Goal: Obtain resource: Download file/media

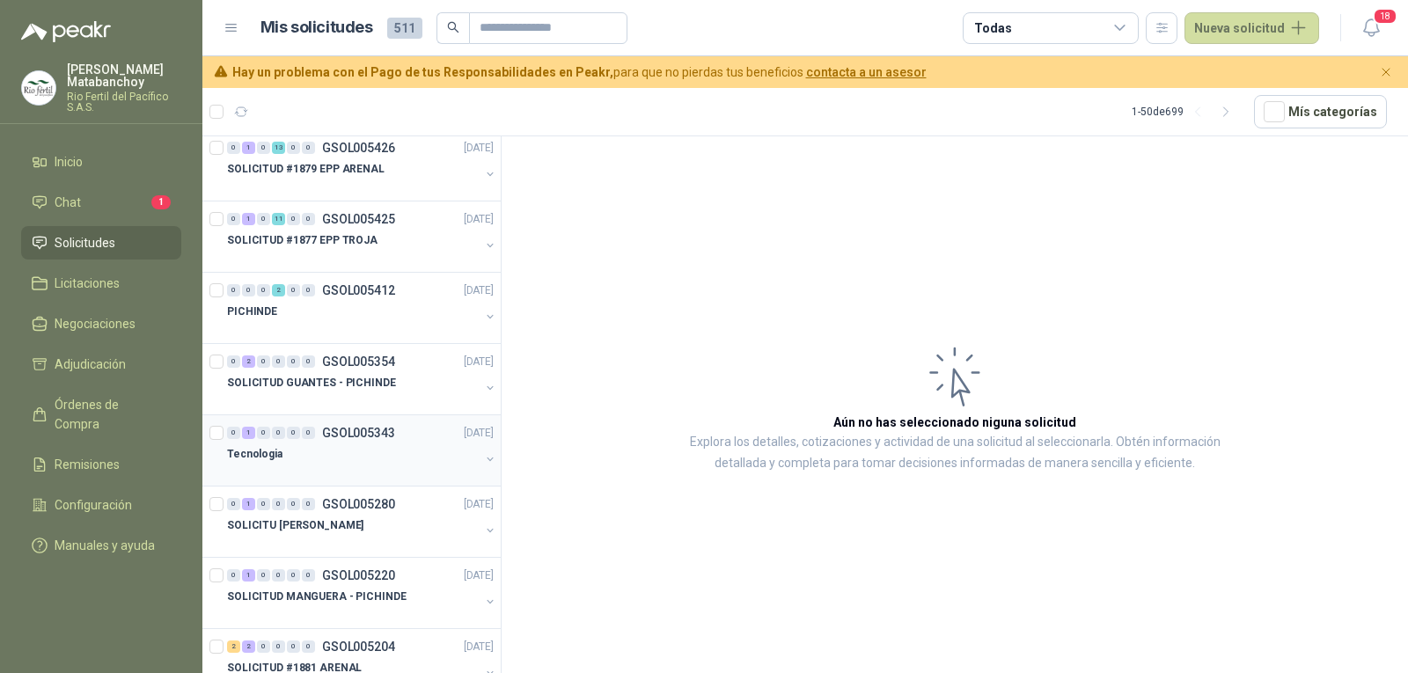
scroll to position [440, 0]
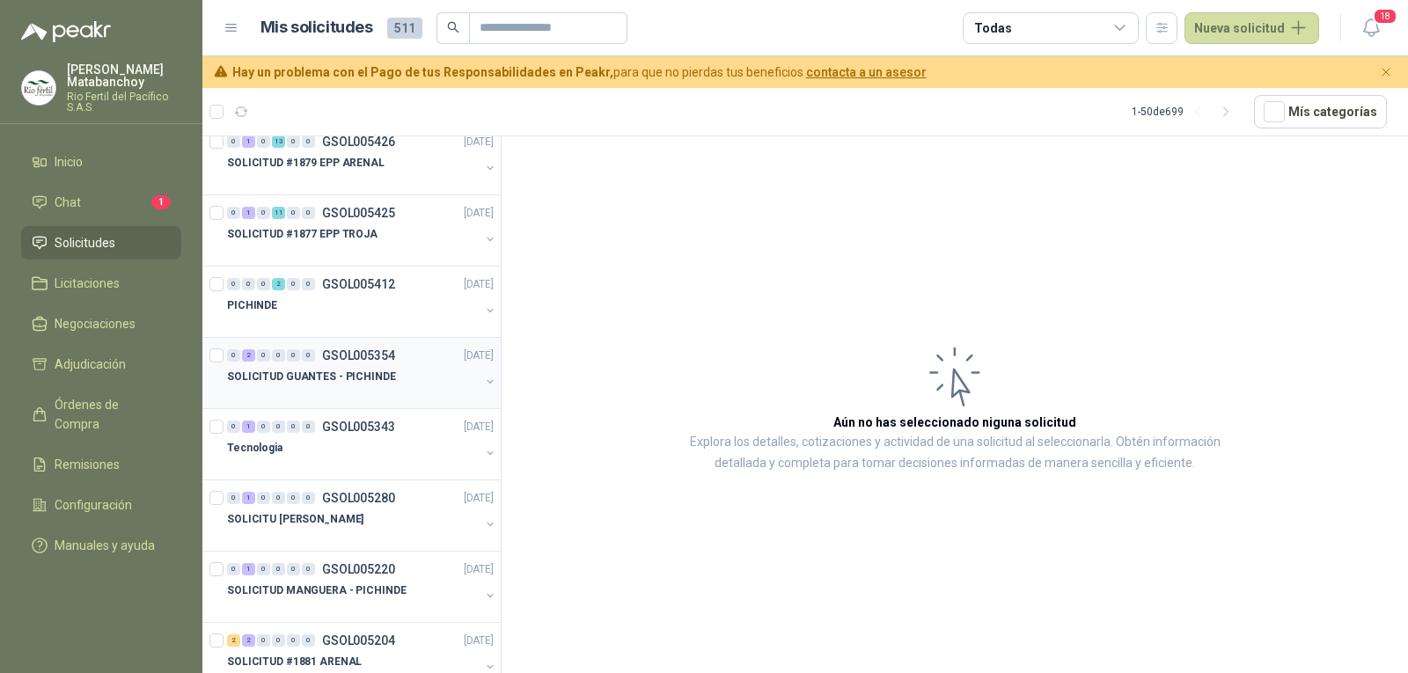
click at [345, 406] on div "0 2 0 0 0 0 GSOL005354 [DATE] SOLICITUD GUANTES - PICHINDE" at bounding box center [351, 373] width 298 height 71
click at [364, 374] on p "SOLICITUD GUANTES - PICHINDE" at bounding box center [311, 377] width 169 height 17
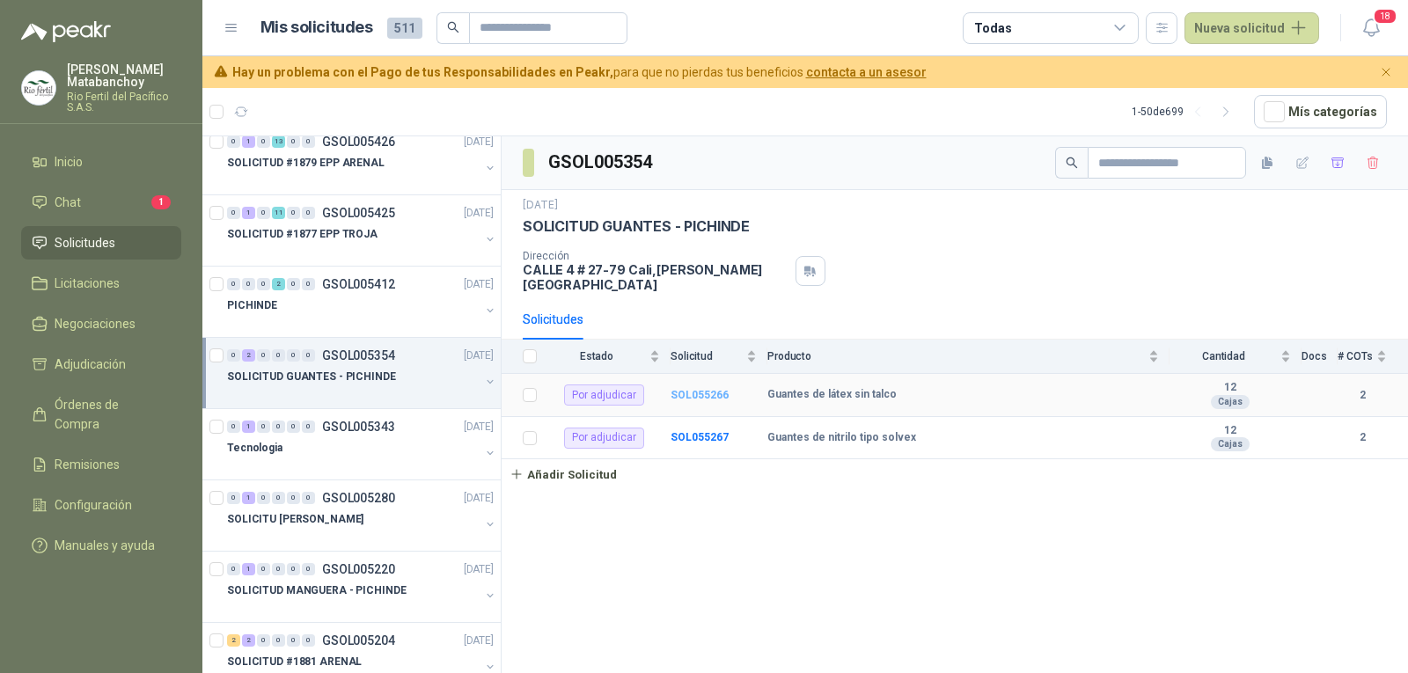
click at [707, 389] on b "SOL055266" at bounding box center [700, 395] width 58 height 12
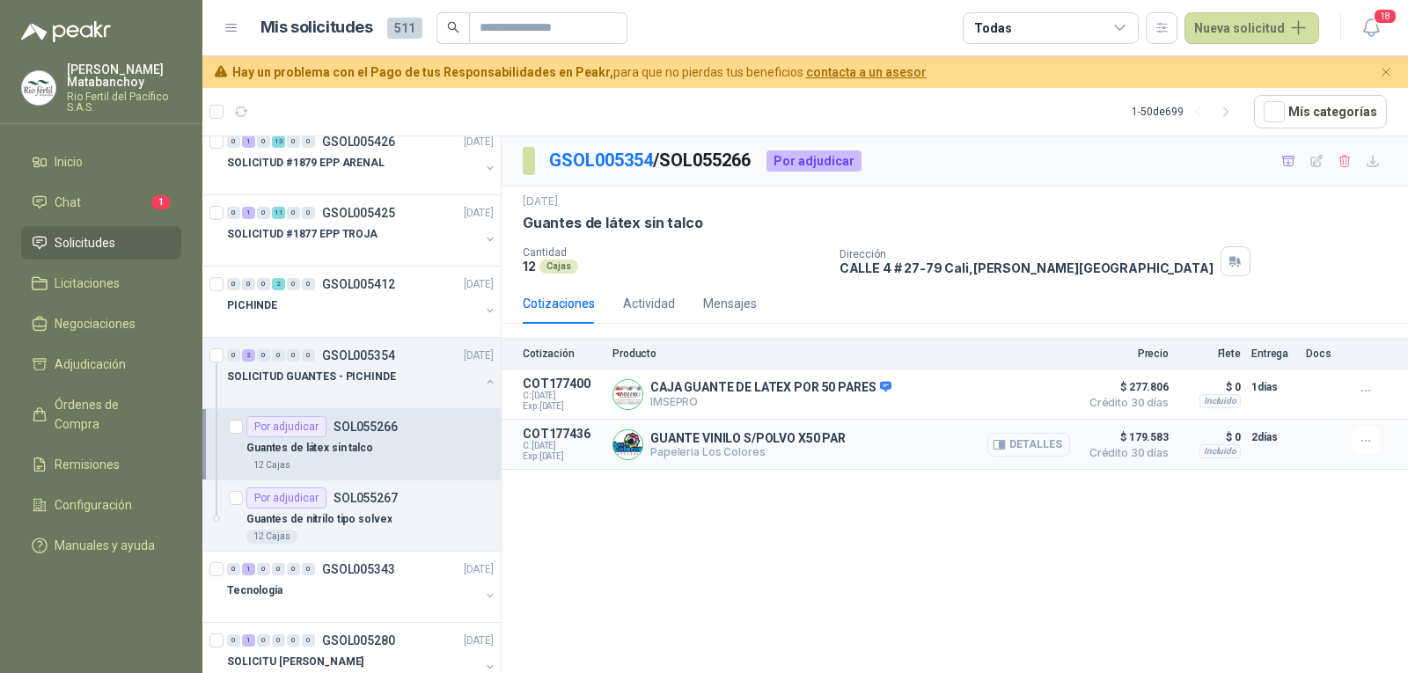
click at [1000, 442] on icon "button" at bounding box center [999, 444] width 11 height 9
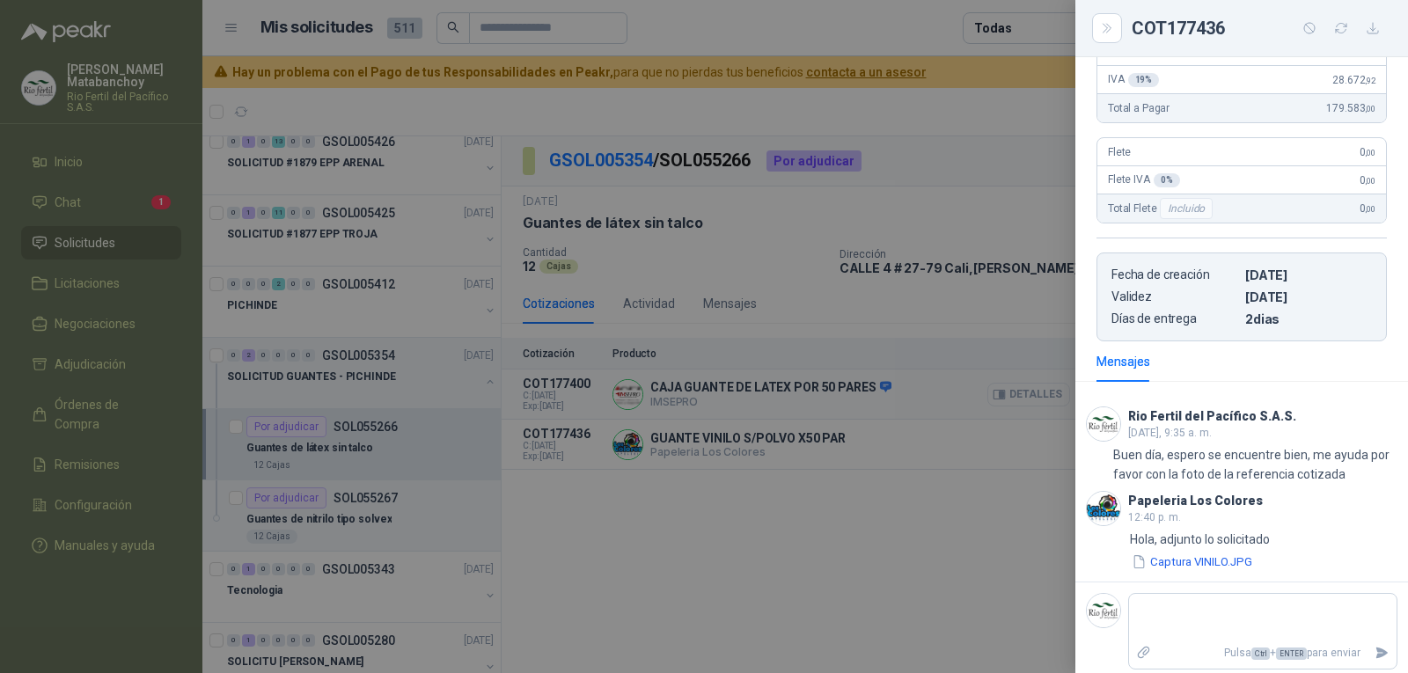
scroll to position [259, 0]
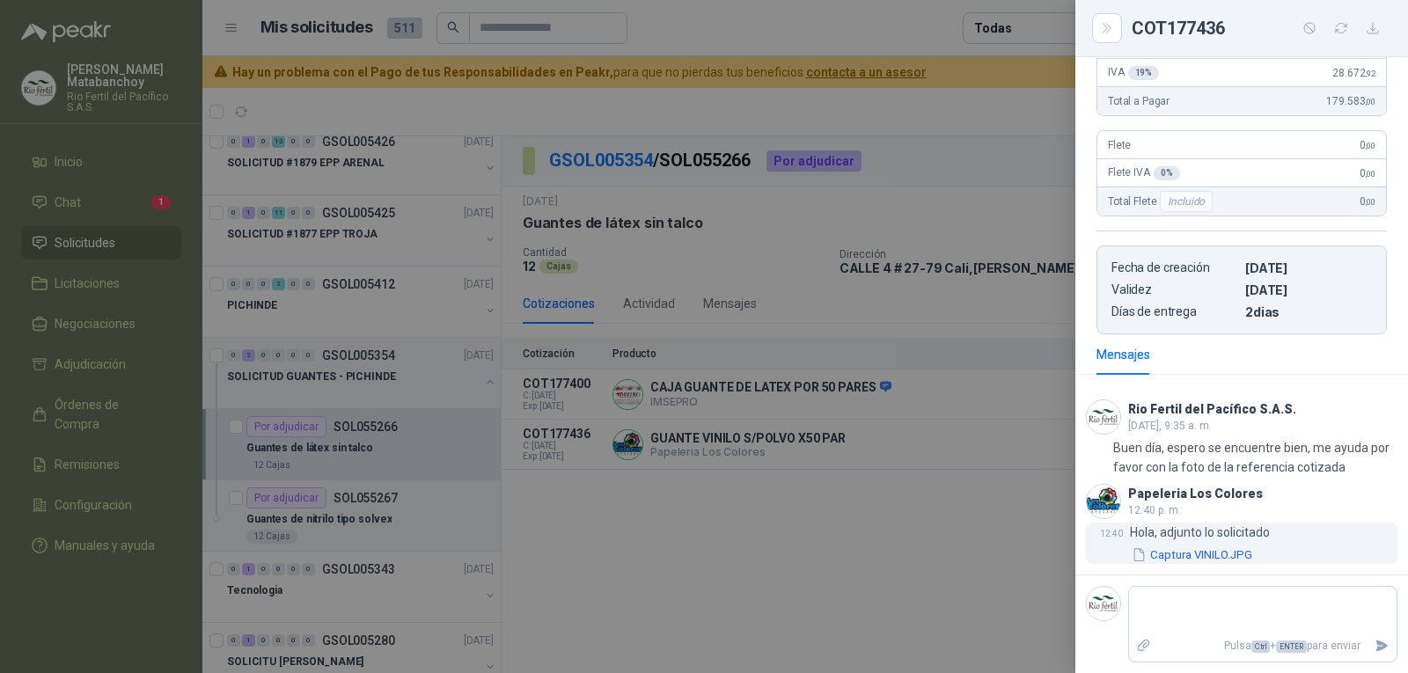
click at [1218, 556] on button "Captura VINILO.JPG" at bounding box center [1192, 555] width 124 height 18
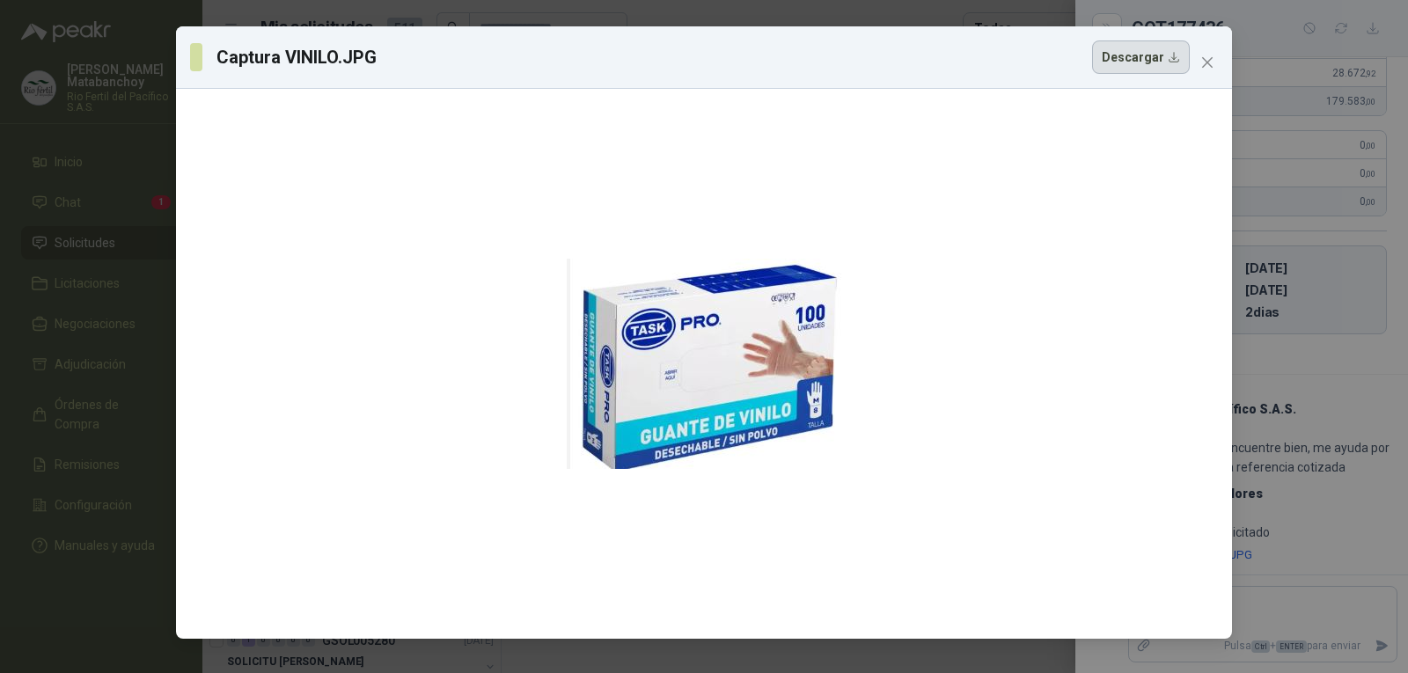
drag, startPoint x: 735, startPoint y: 331, endPoint x: 1127, endPoint y: 58, distance: 477.4
click at [1127, 58] on button "Descargar" at bounding box center [1141, 56] width 98 height 33
click at [1206, 53] on button "Close" at bounding box center [1208, 62] width 28 height 28
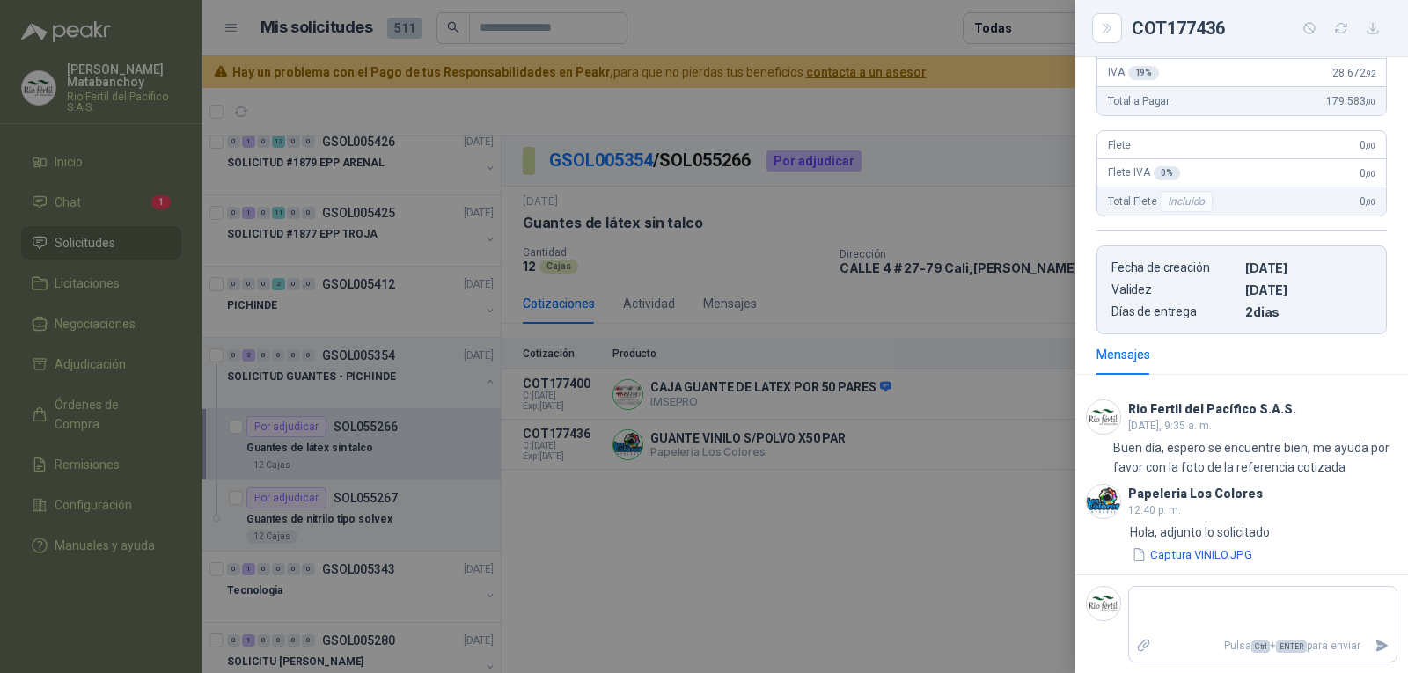
click at [858, 408] on div at bounding box center [704, 336] width 1408 height 673
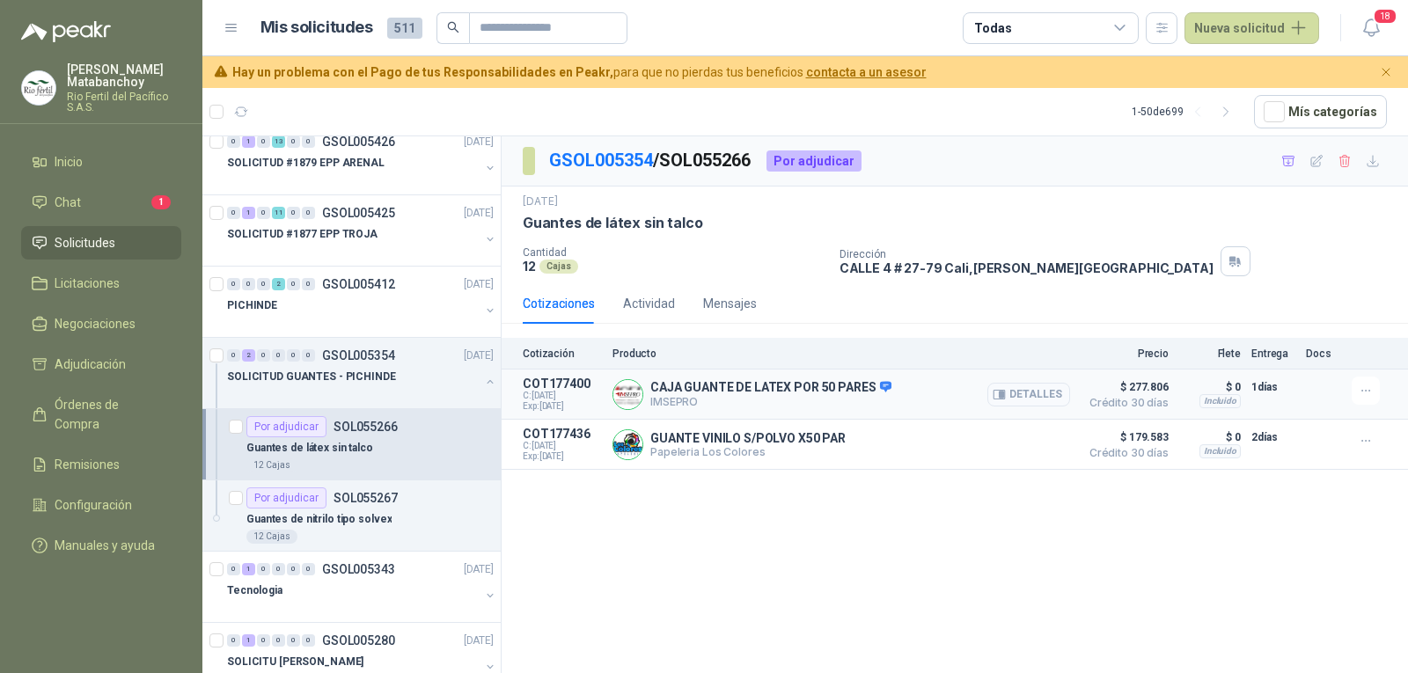
click at [1014, 394] on button "Detalles" at bounding box center [1029, 395] width 83 height 24
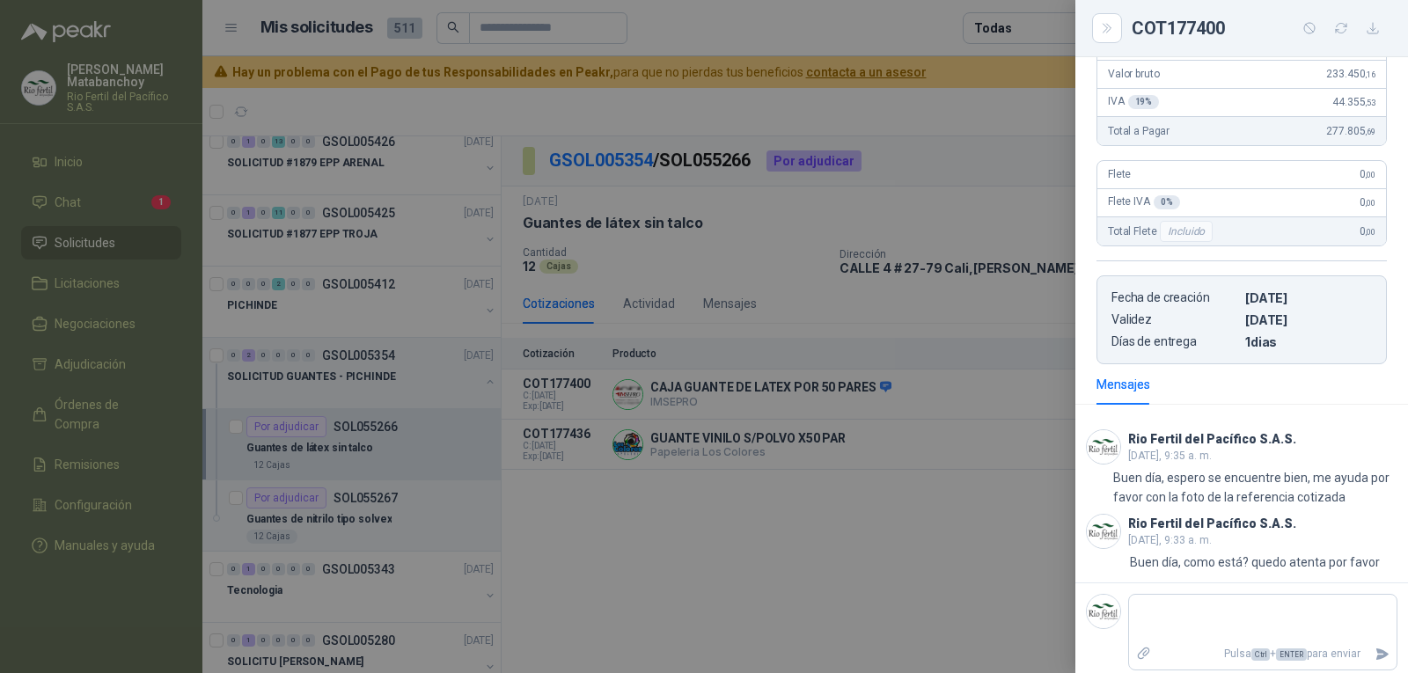
scroll to position [292, 0]
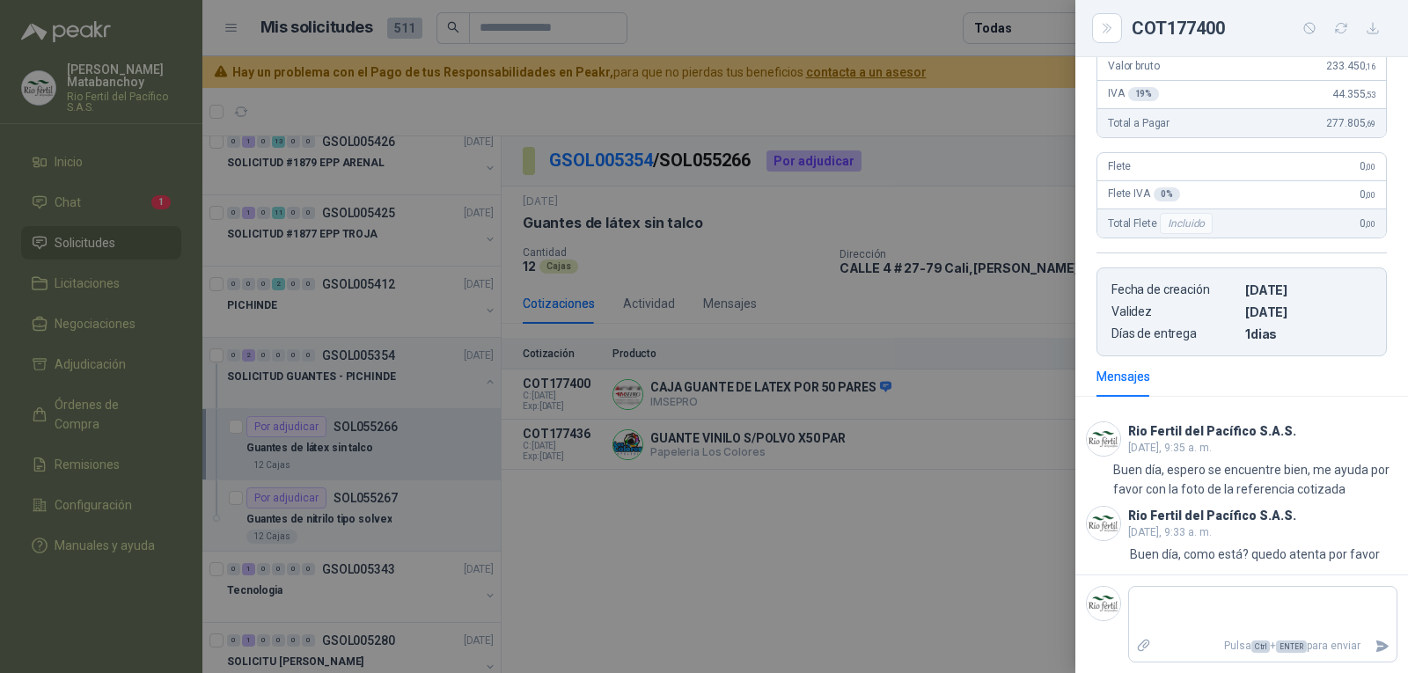
click at [992, 506] on div at bounding box center [704, 336] width 1408 height 673
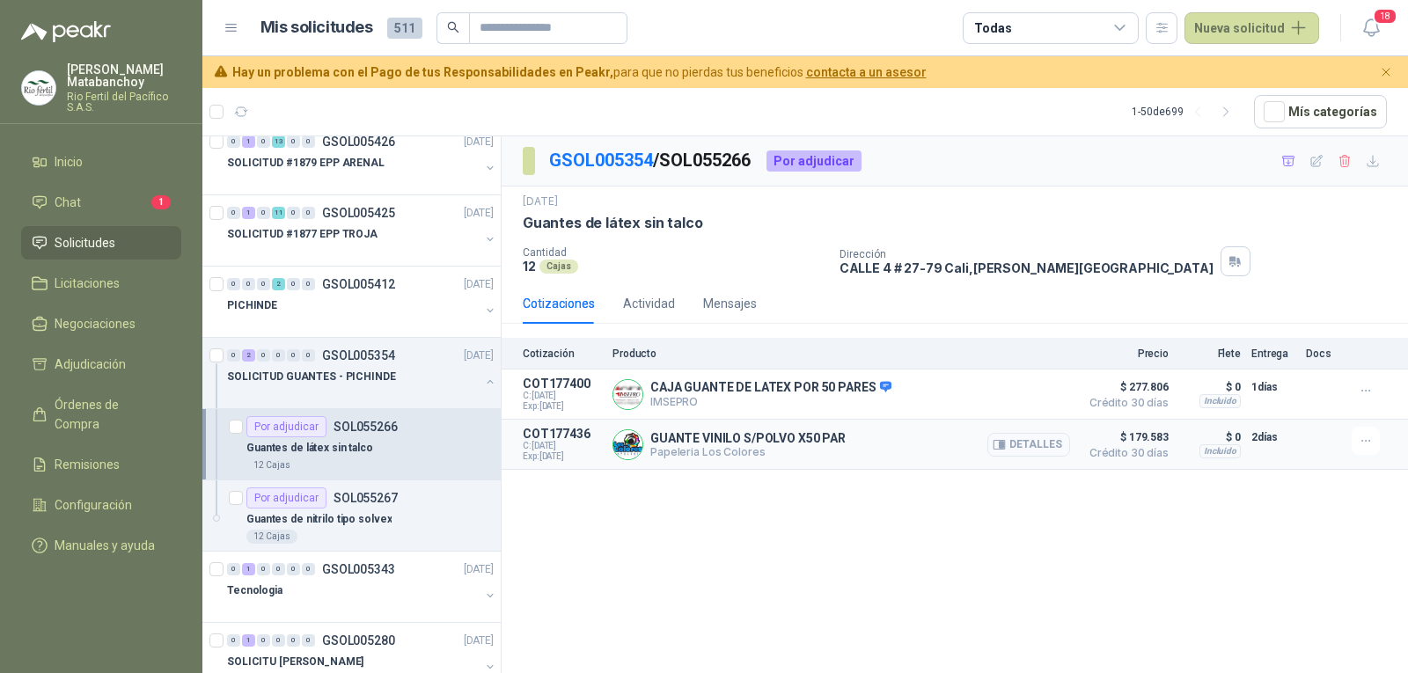
click at [1002, 445] on icon "button" at bounding box center [999, 444] width 13 height 13
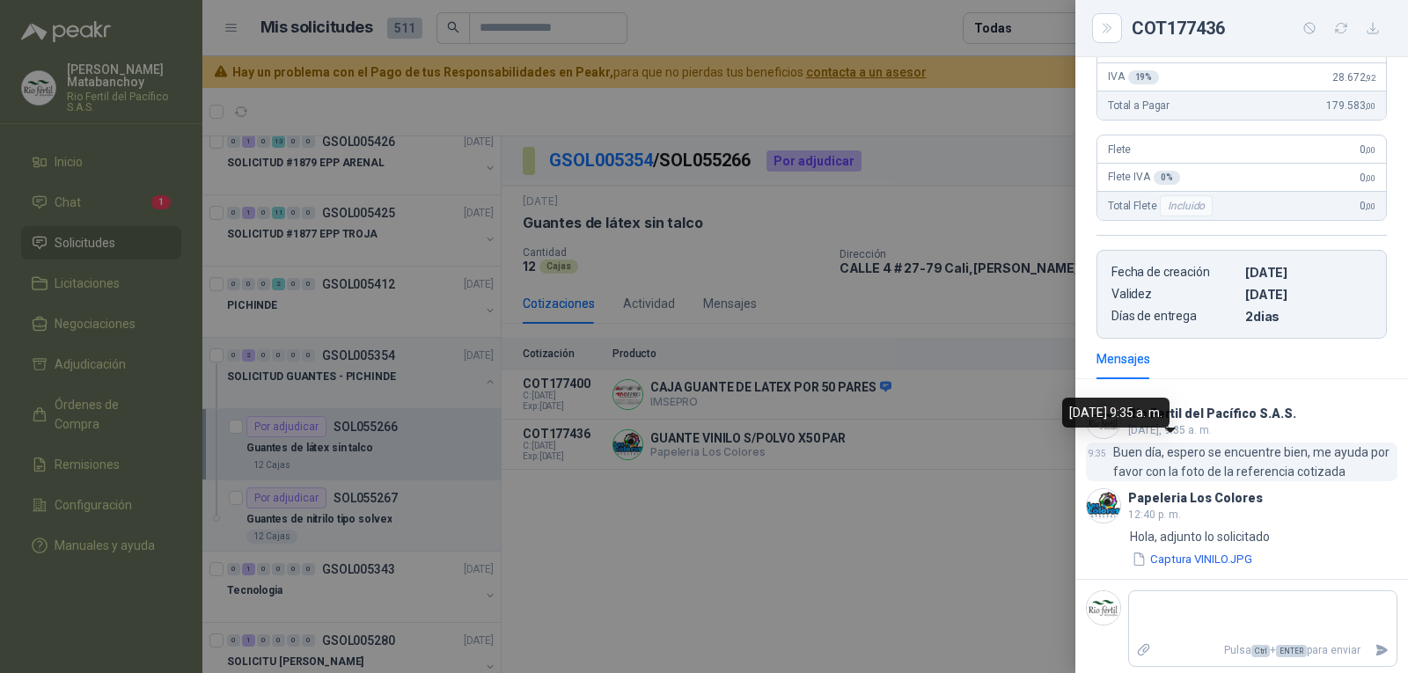
scroll to position [259, 0]
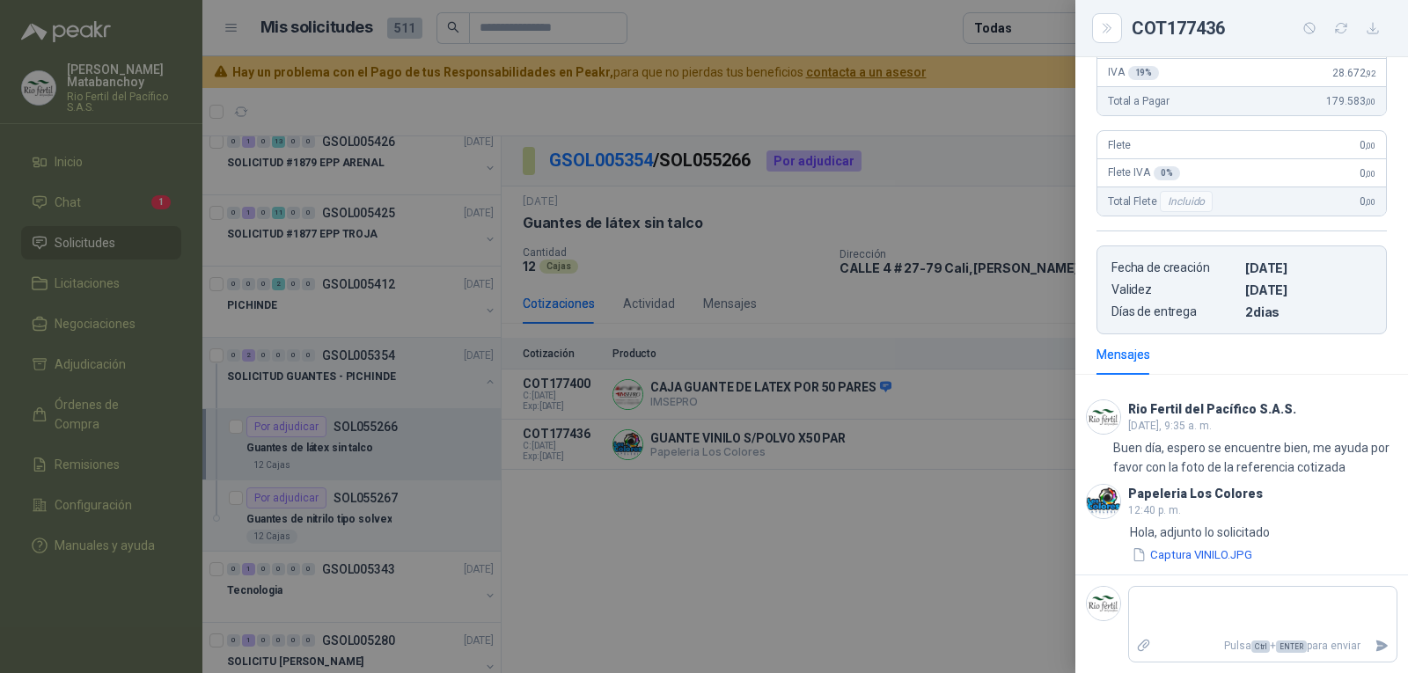
click at [971, 532] on div at bounding box center [704, 336] width 1408 height 673
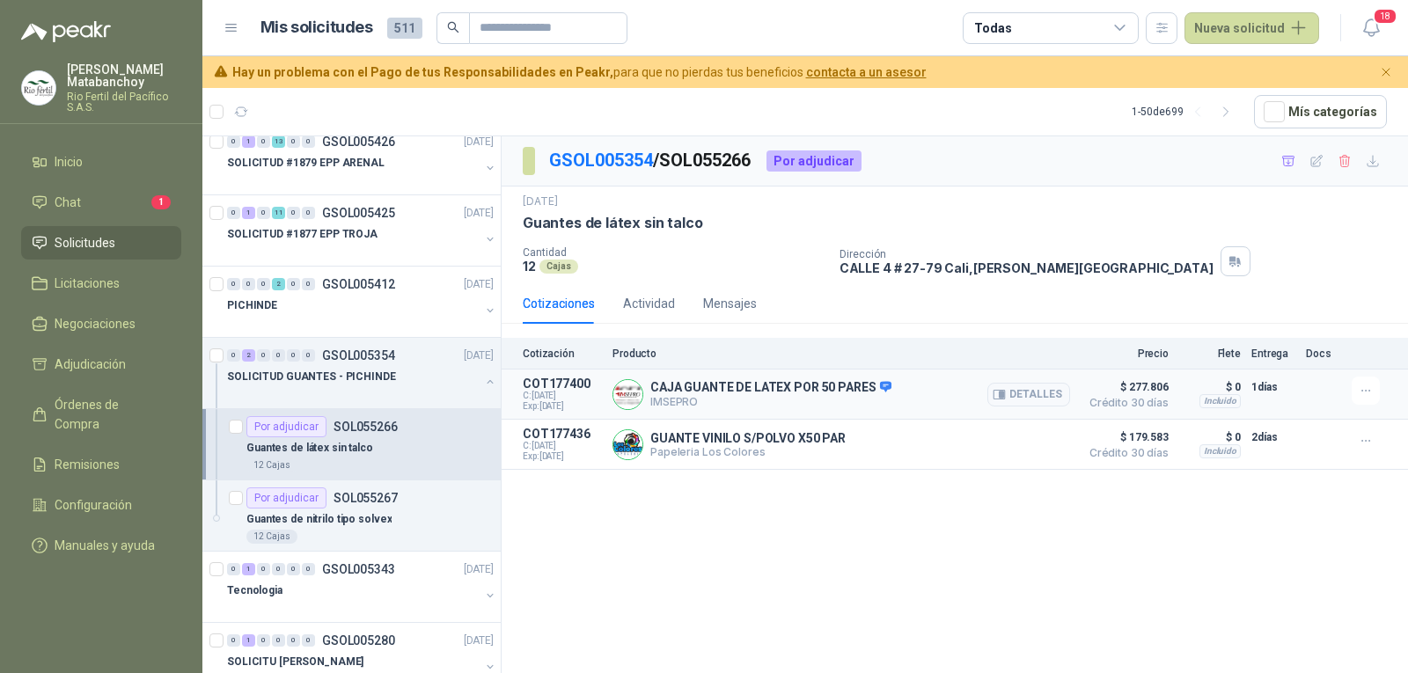
click at [809, 385] on p "CAJA GUANTE DE LATEX POR 50 PARES" at bounding box center [771, 388] width 241 height 16
click at [727, 280] on div "9 sept, 2025 Guantes de látex sin talco Cantidad 12 Cajas Dirección CALLE 4 # 2…" at bounding box center [955, 235] width 907 height 97
click at [717, 147] on p "GSOL005354 / SOL055266" at bounding box center [650, 160] width 203 height 27
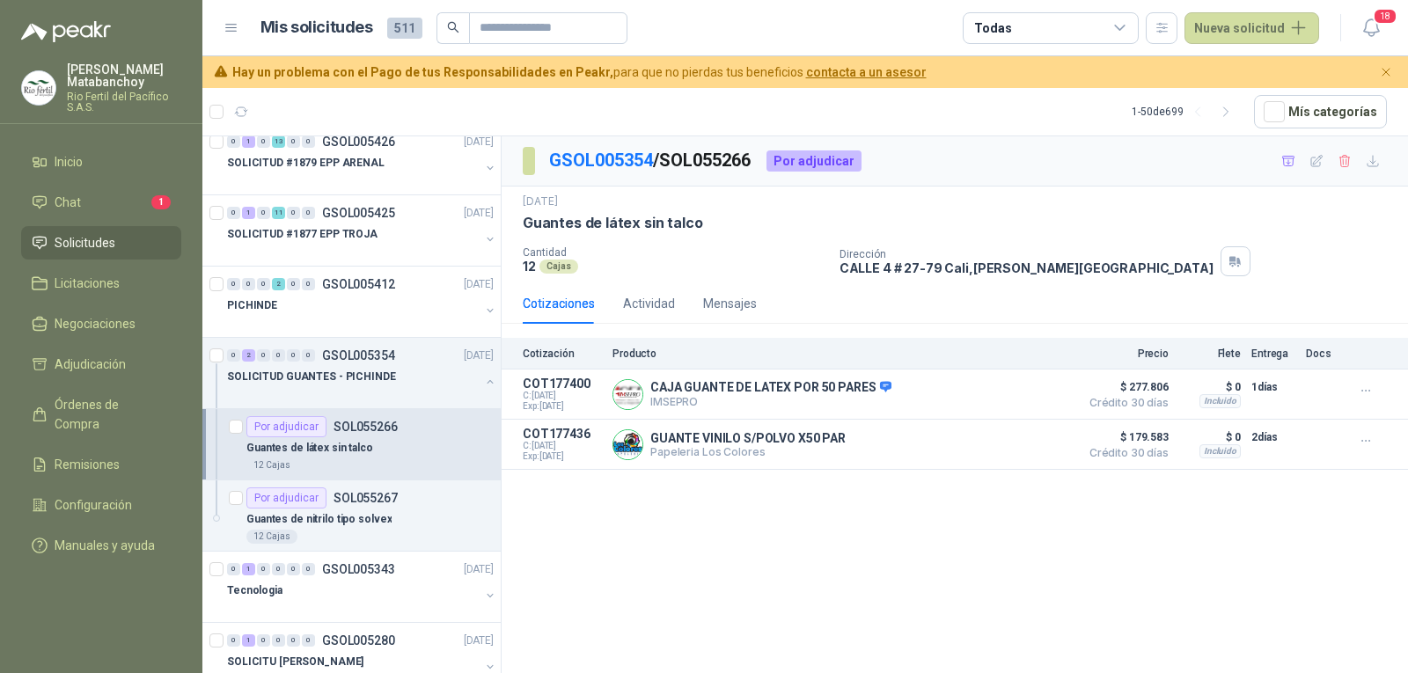
click at [715, 158] on p "GSOL005354 / SOL055266" at bounding box center [650, 160] width 203 height 27
copy p "SOL055266"
click at [768, 254] on p "Cantidad" at bounding box center [674, 252] width 303 height 12
click at [1025, 401] on button "Detalles" at bounding box center [1029, 395] width 83 height 24
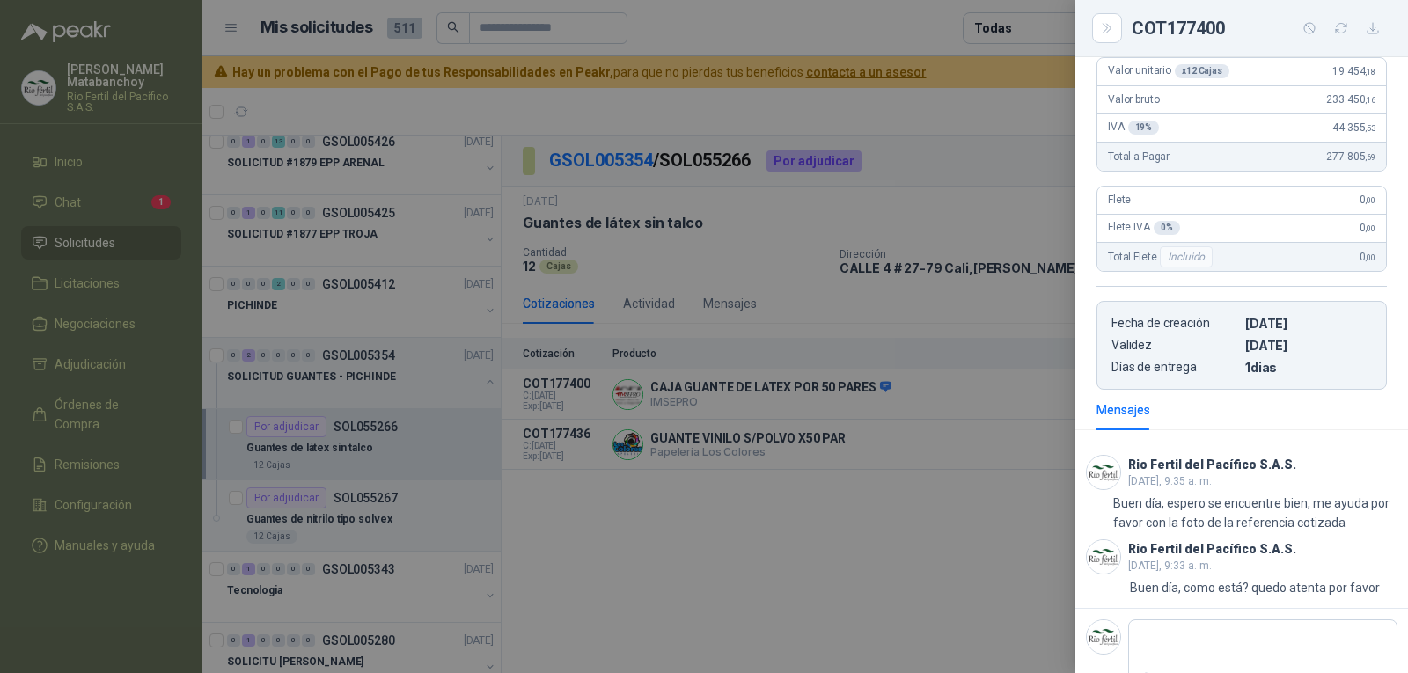
scroll to position [292, 0]
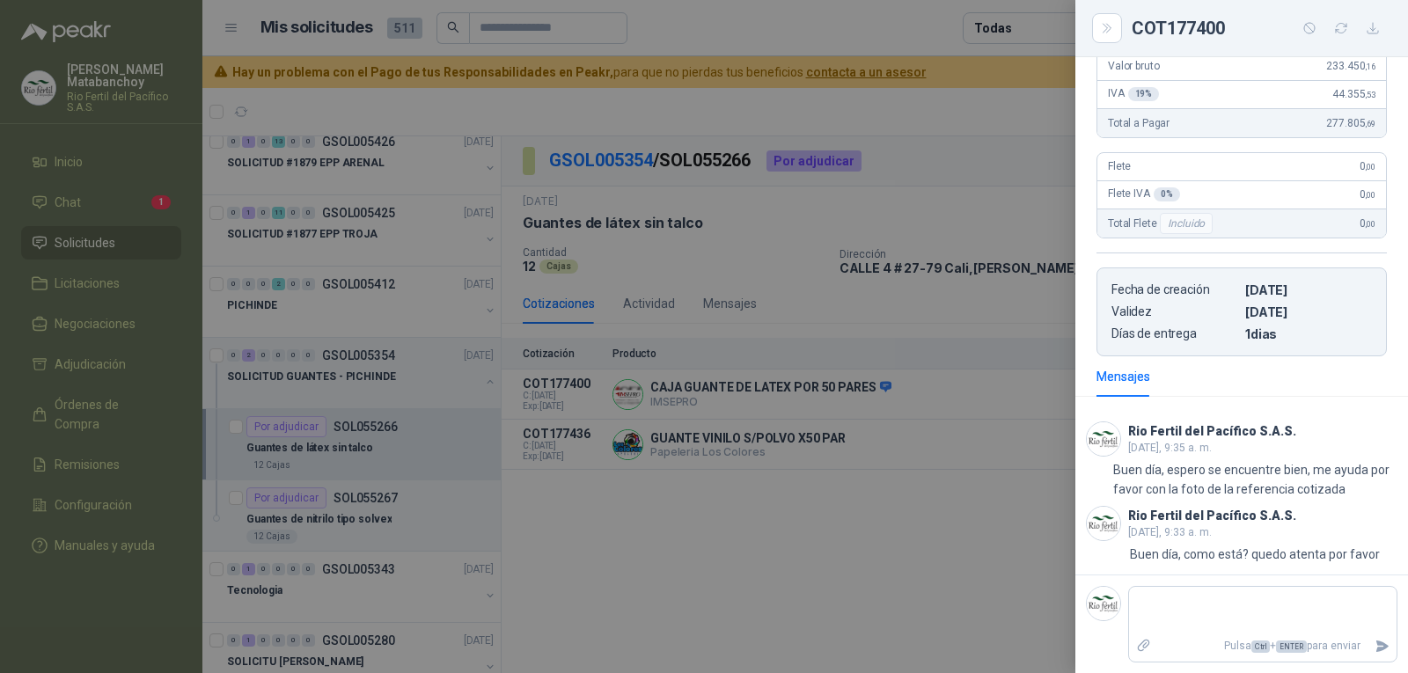
click at [887, 427] on div at bounding box center [704, 336] width 1408 height 673
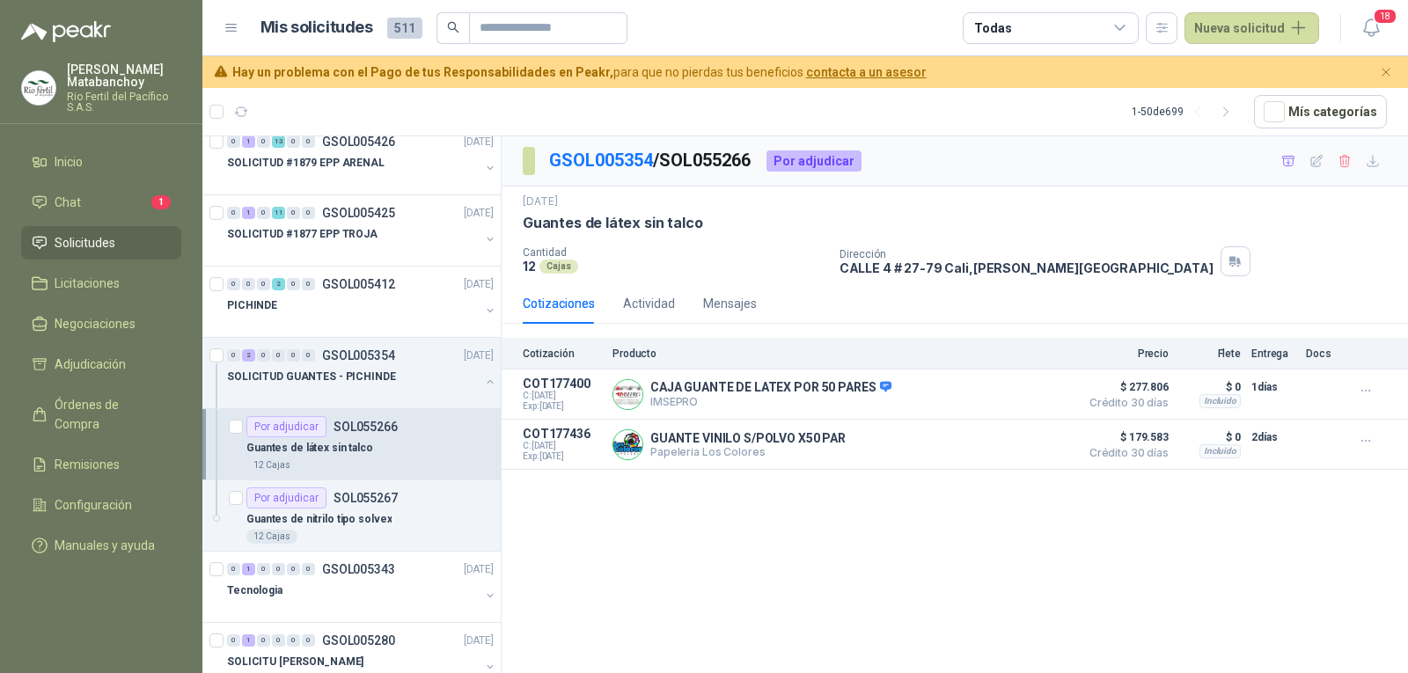
click at [695, 156] on p "GSOL005354 / SOL055266" at bounding box center [650, 160] width 203 height 27
copy p "SOL055266"
